Goal: Transaction & Acquisition: Purchase product/service

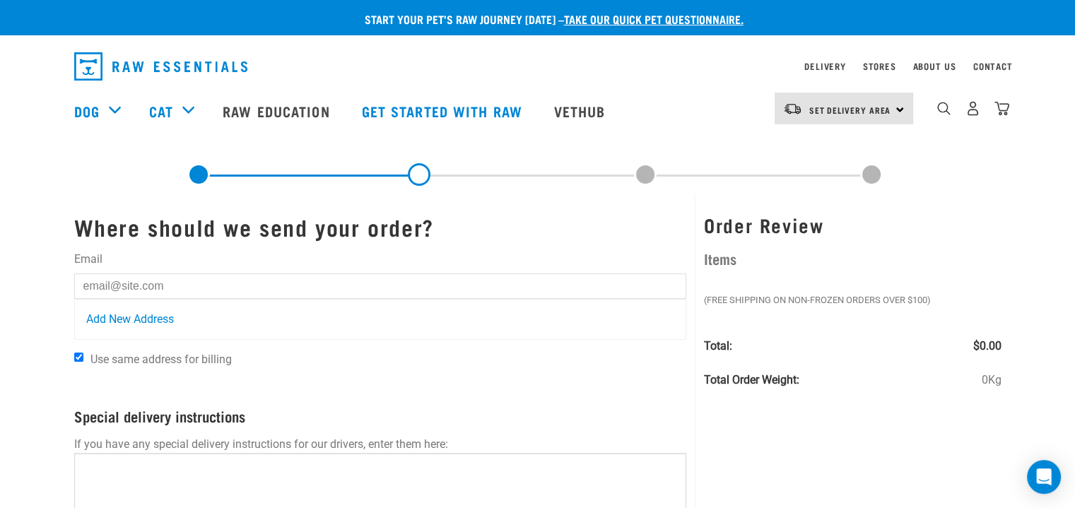
click at [975, 113] on img "dropdown navigation" at bounding box center [973, 108] width 15 height 15
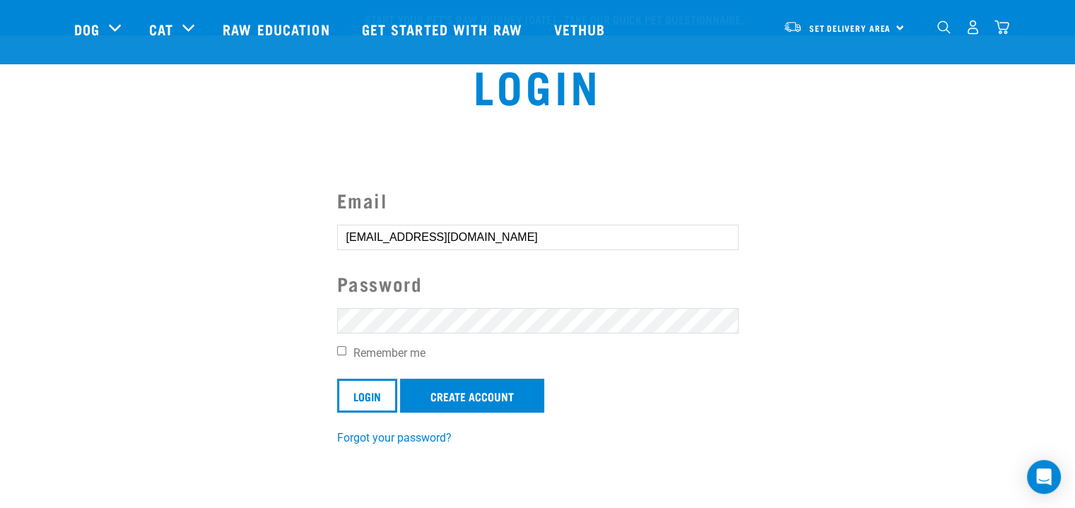
scroll to position [141, 0]
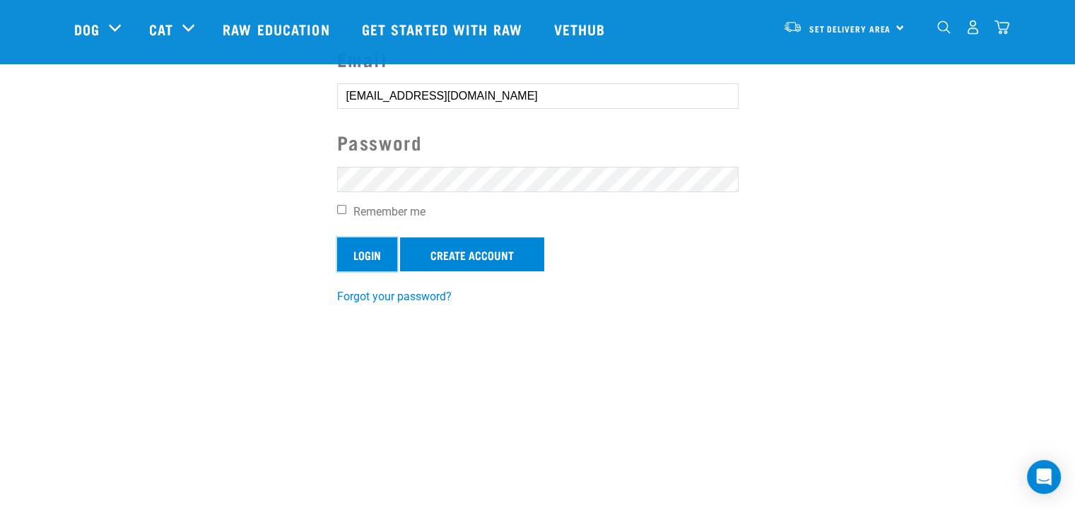
click at [376, 251] on input "Login" at bounding box center [367, 254] width 60 height 34
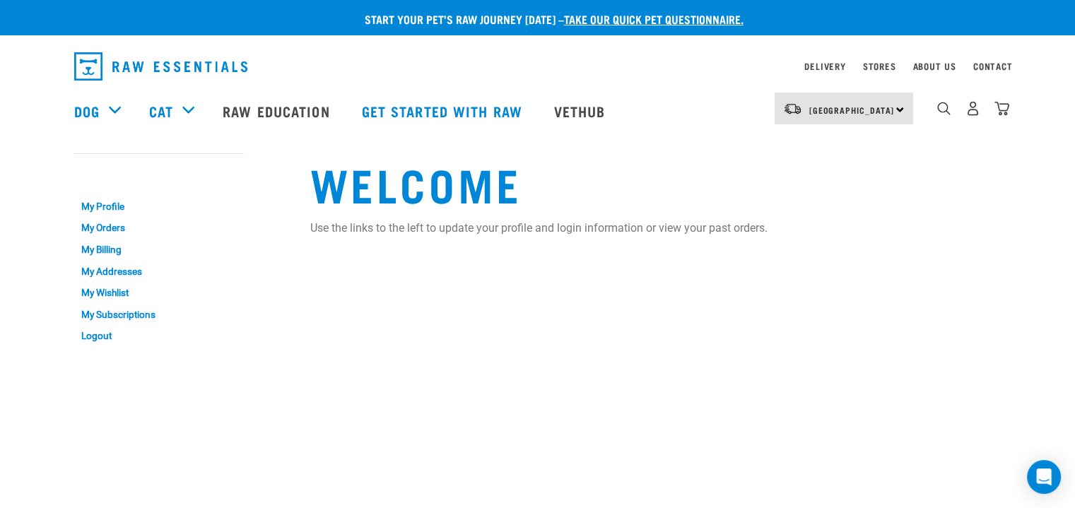
click at [115, 231] on link "My Orders" at bounding box center [159, 229] width 170 height 22
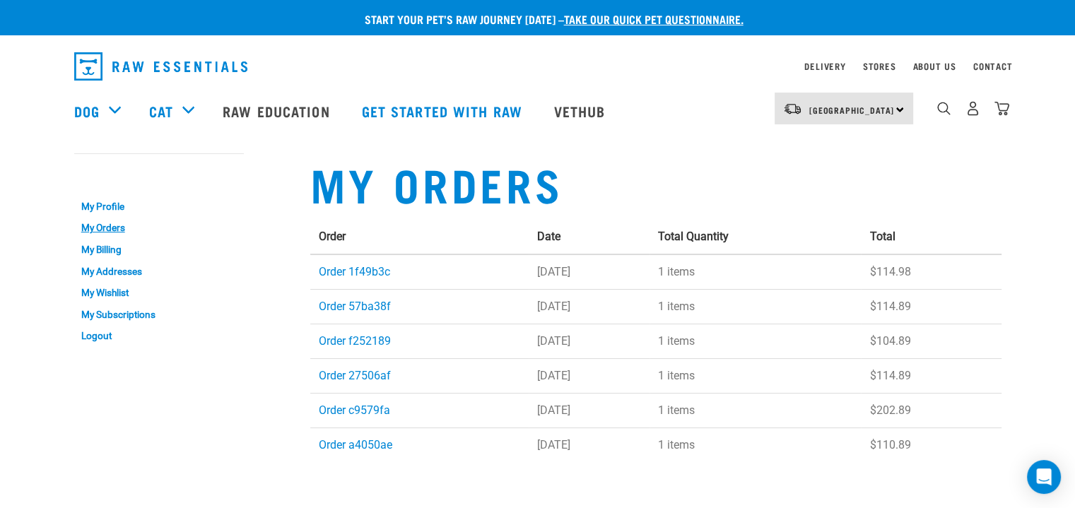
click at [361, 300] on link "Order 57ba38f" at bounding box center [355, 306] width 72 height 13
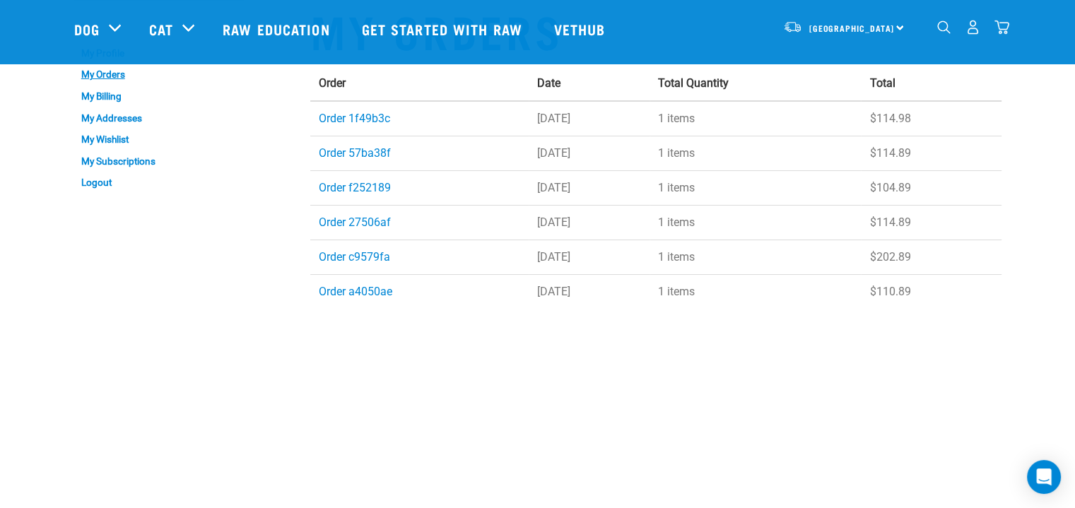
scroll to position [51, 0]
click at [366, 119] on link "Order 1f49b3c" at bounding box center [354, 116] width 71 height 13
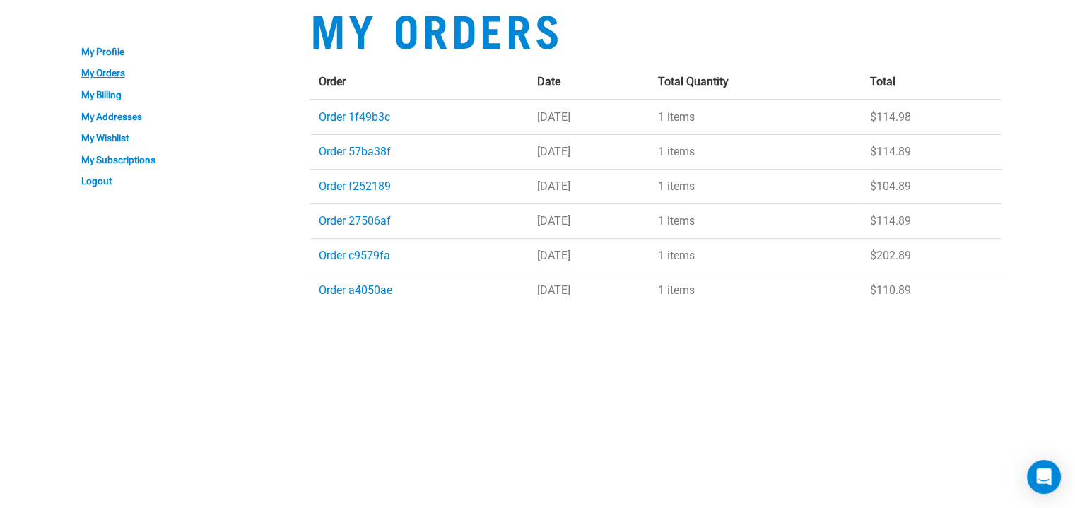
click at [376, 187] on link "Order f252189" at bounding box center [355, 186] width 72 height 13
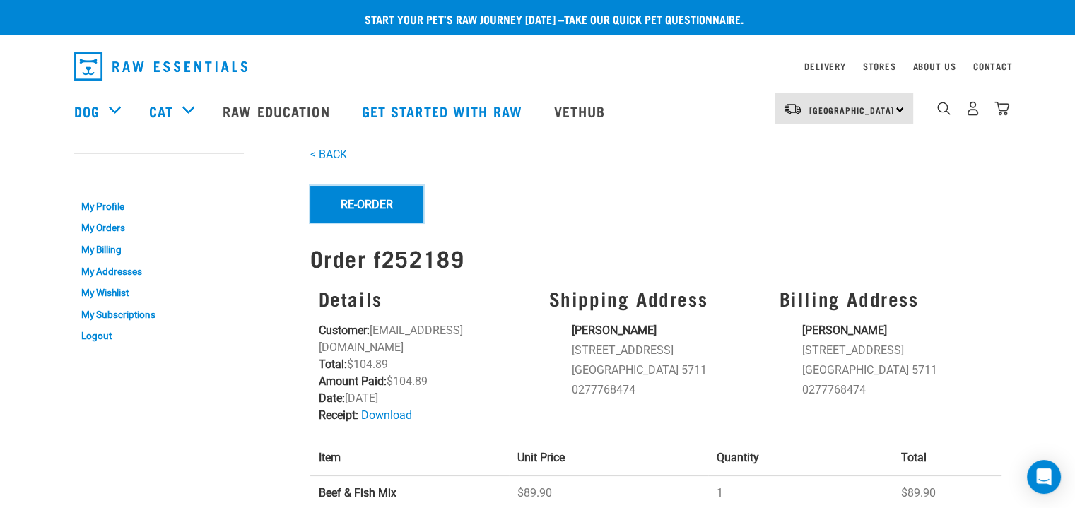
click at [341, 209] on button "Re-Order" at bounding box center [366, 204] width 113 height 37
click at [369, 205] on button "Re-Order" at bounding box center [366, 204] width 113 height 37
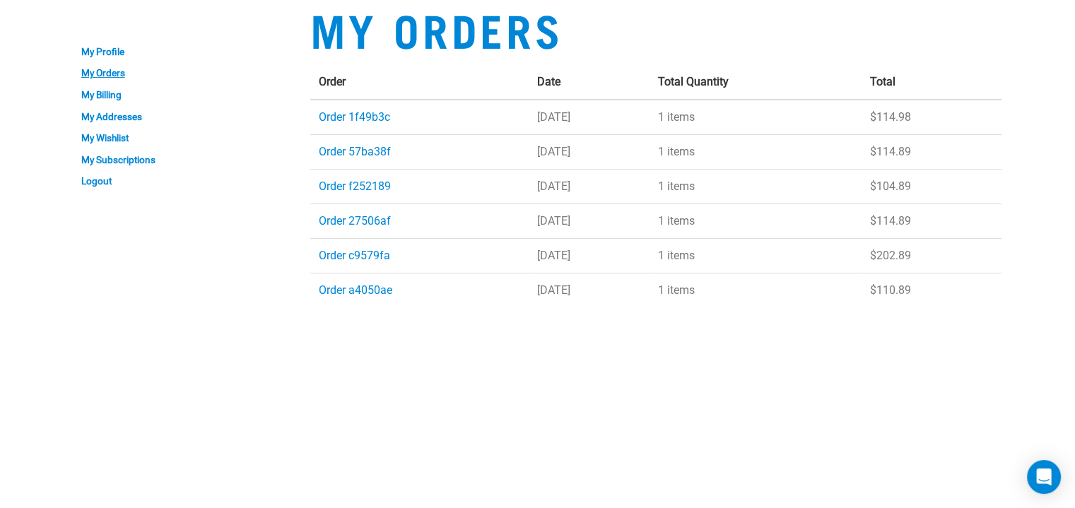
click at [356, 153] on link "Order 57ba38f" at bounding box center [355, 151] width 72 height 13
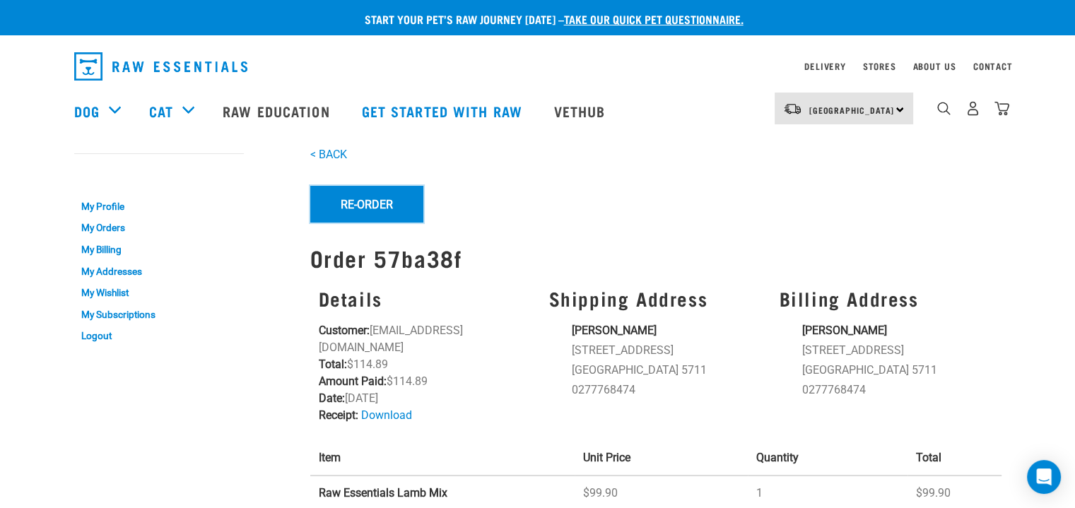
click at [390, 209] on button "Re-Order" at bounding box center [366, 204] width 113 height 37
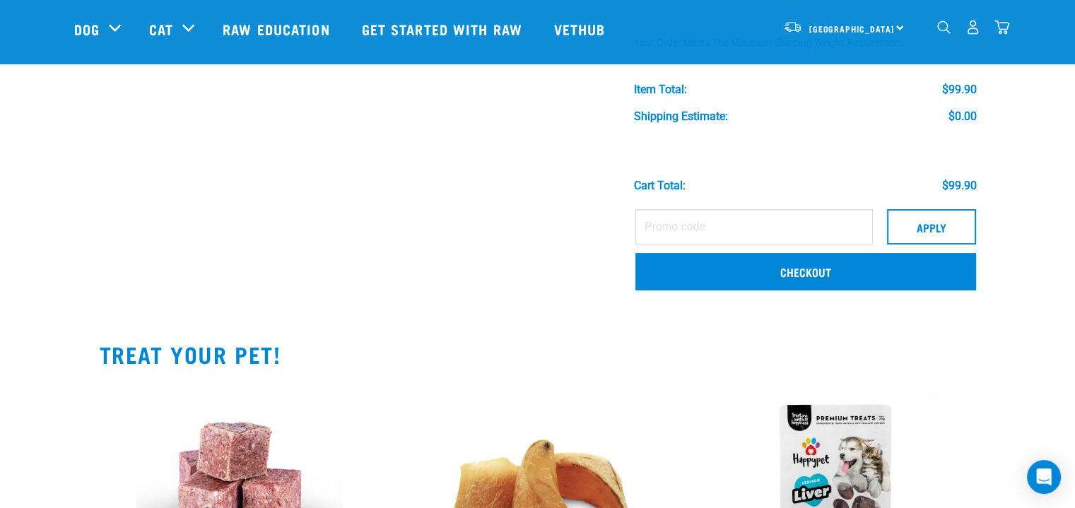
scroll to position [205, 0]
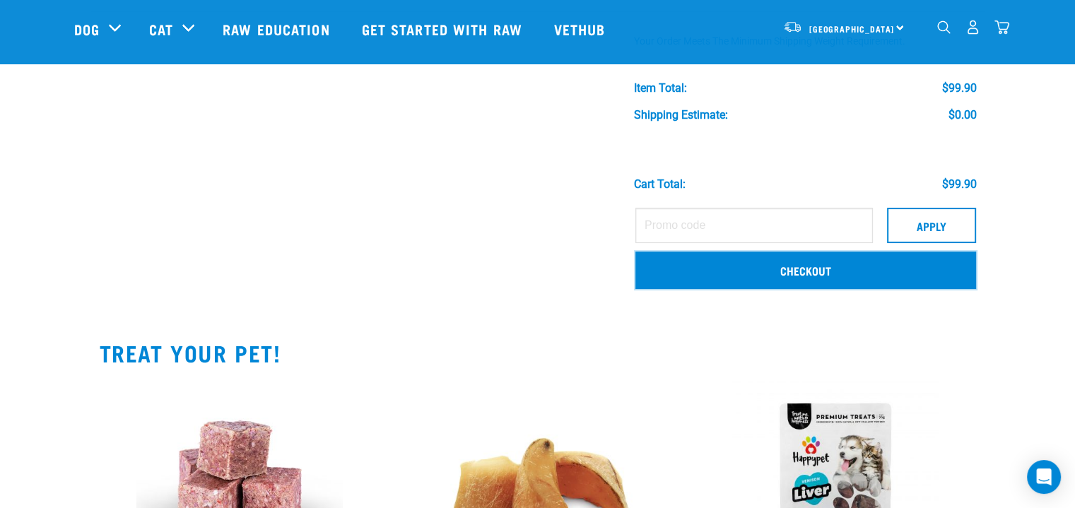
click at [780, 258] on link "Checkout" at bounding box center [805, 270] width 341 height 37
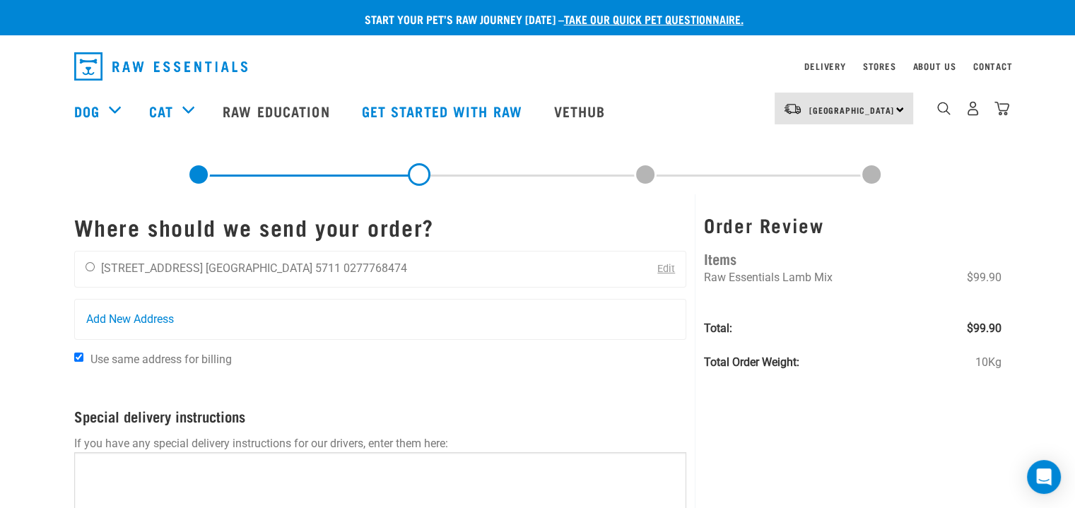
click at [90, 270] on input "radio" at bounding box center [90, 266] width 9 height 9
radio input "true"
click at [50, 289] on div "Start your pet’s raw journey today – take our quick pet questionnaire. Delivery…" at bounding box center [537, 333] width 1075 height 667
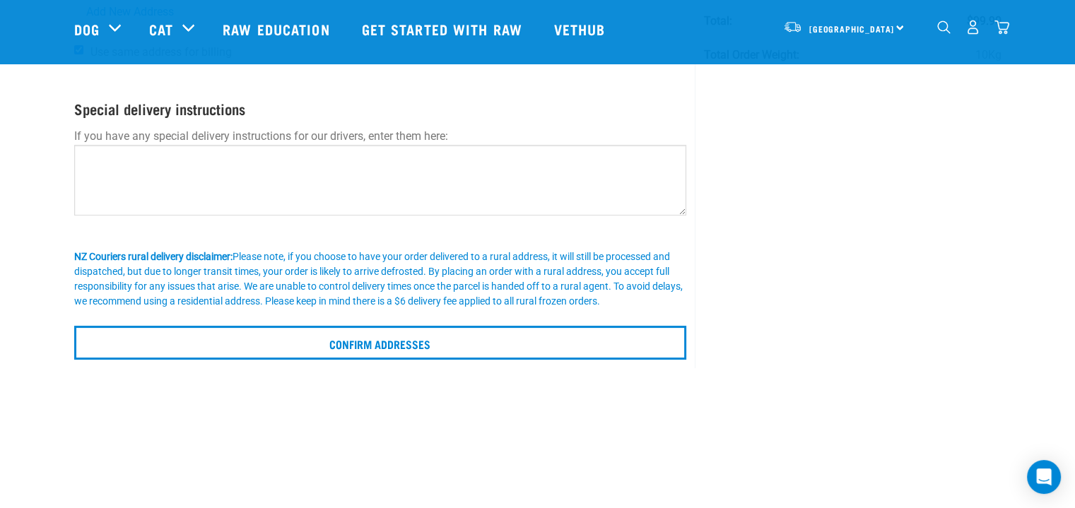
scroll to position [205, 0]
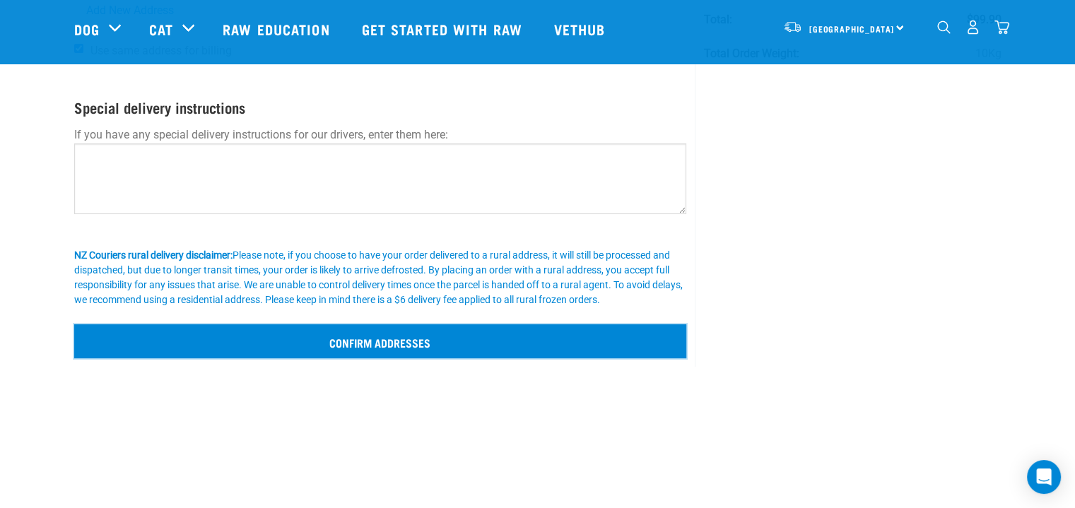
click at [194, 348] on input "Confirm addresses" at bounding box center [380, 341] width 613 height 34
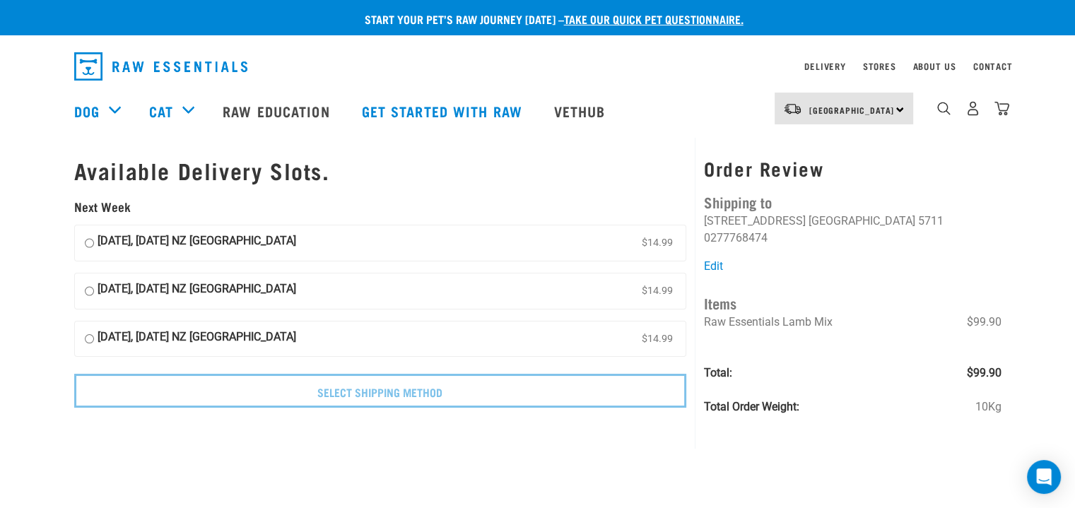
click at [86, 242] on input "[DATE], [DATE] NZ [GEOGRAPHIC_DATA] $14.99" at bounding box center [89, 243] width 9 height 21
radio input "true"
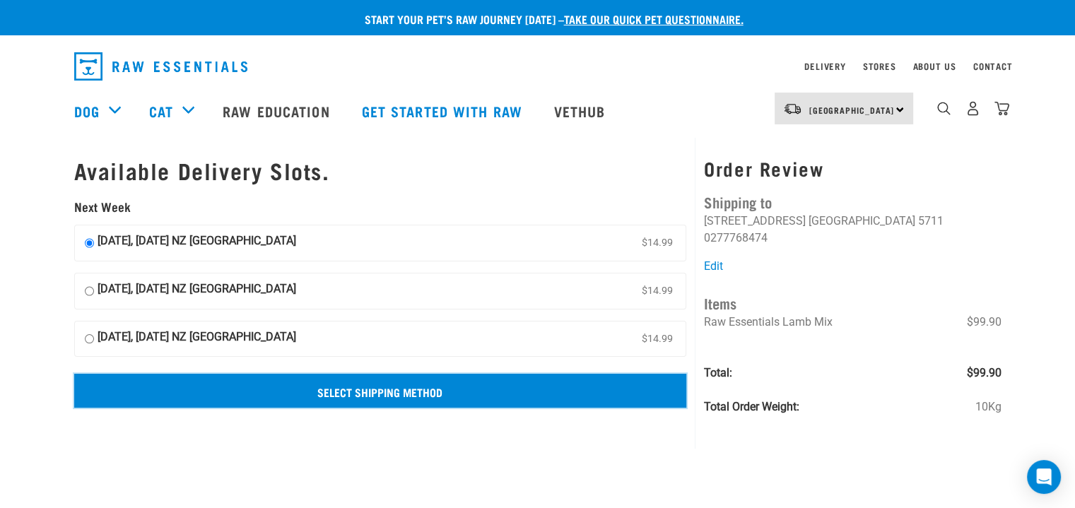
click at [266, 389] on input "Select Shipping Method" at bounding box center [380, 391] width 613 height 34
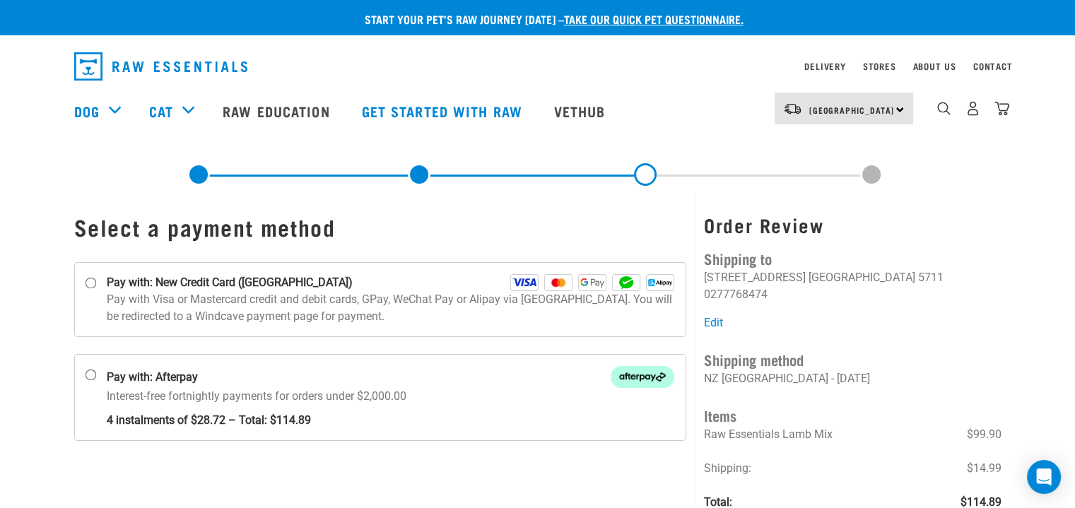
click at [150, 286] on strong "Pay with: New Credit Card ([GEOGRAPHIC_DATA])" at bounding box center [230, 282] width 246 height 17
click at [96, 286] on input "Pay with: New Credit Card ([GEOGRAPHIC_DATA])" at bounding box center [90, 283] width 11 height 11
radio input "true"
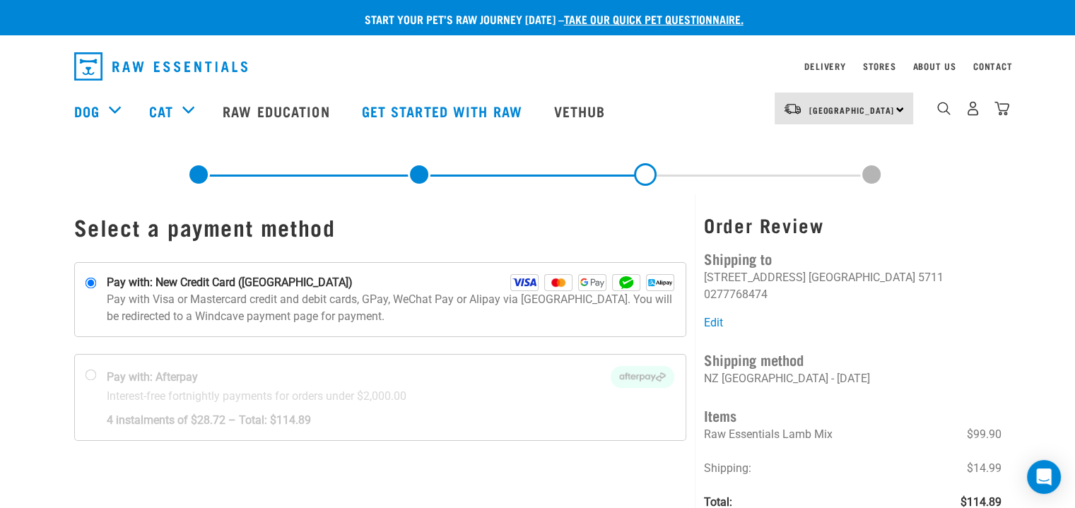
scroll to position [221, 0]
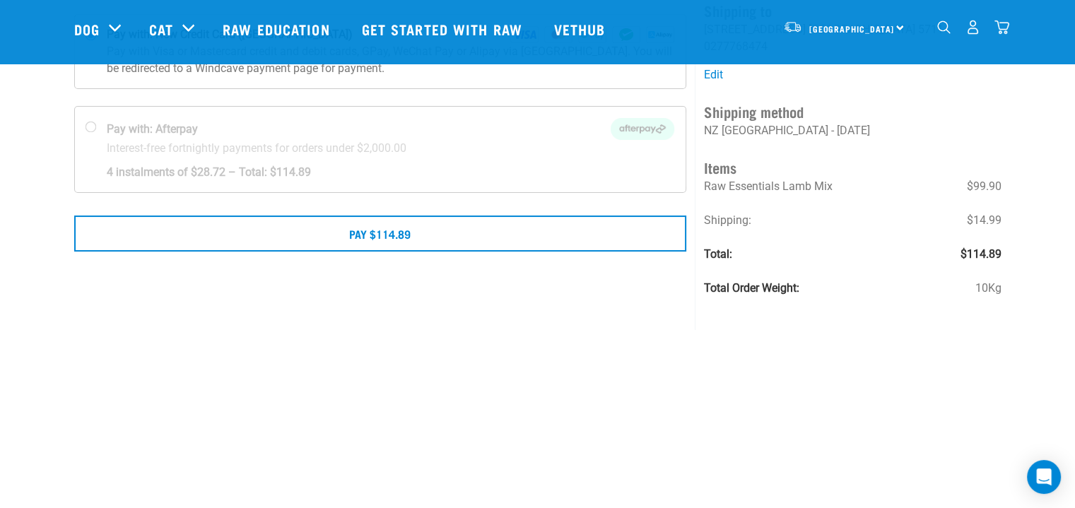
scroll to position [150, 0]
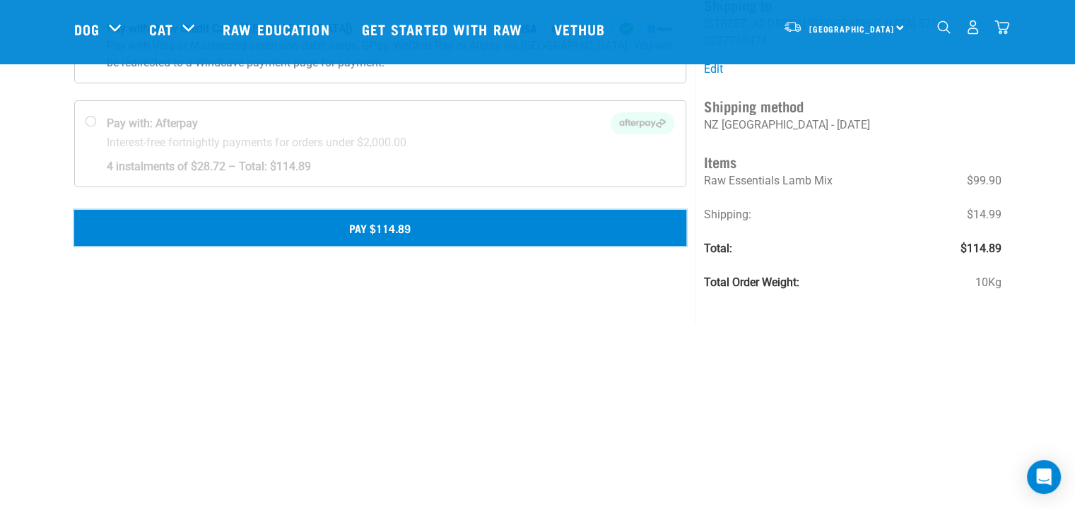
click at [409, 242] on button "Pay $114.89" at bounding box center [380, 227] width 613 height 35
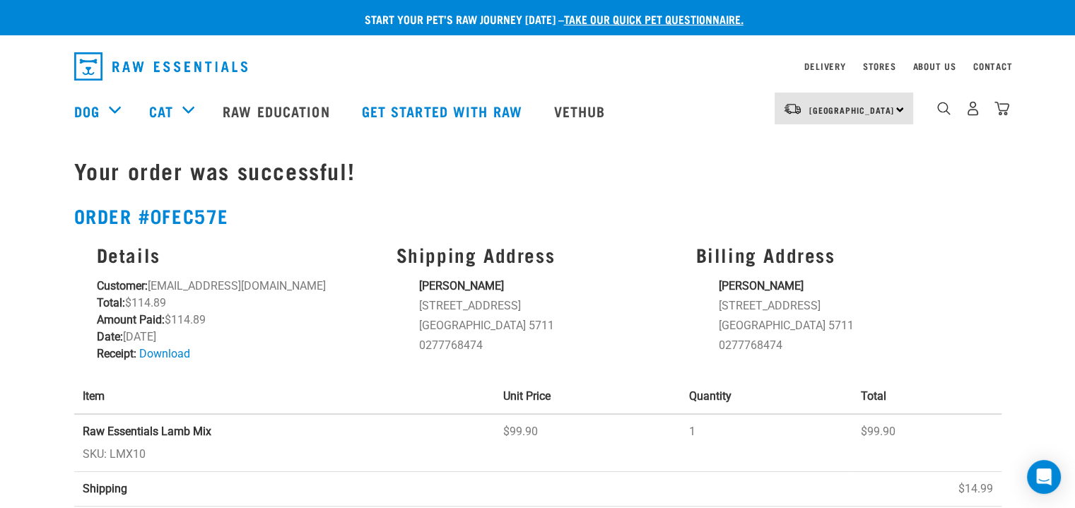
scroll to position [34, 0]
